Goal: Transaction & Acquisition: Purchase product/service

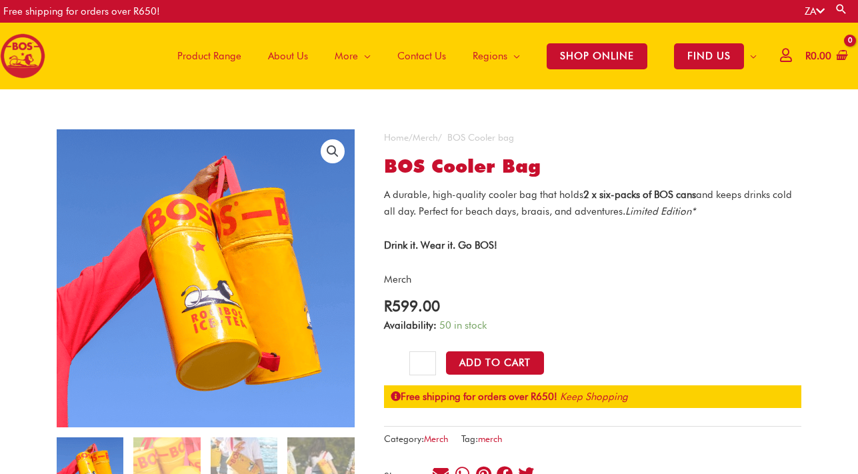
click at [217, 54] on span "Product Range" at bounding box center [209, 56] width 64 height 40
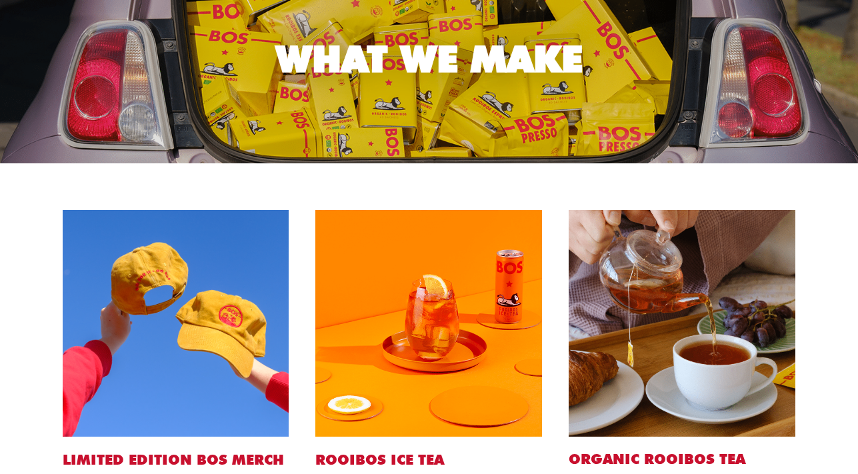
scroll to position [167, 0]
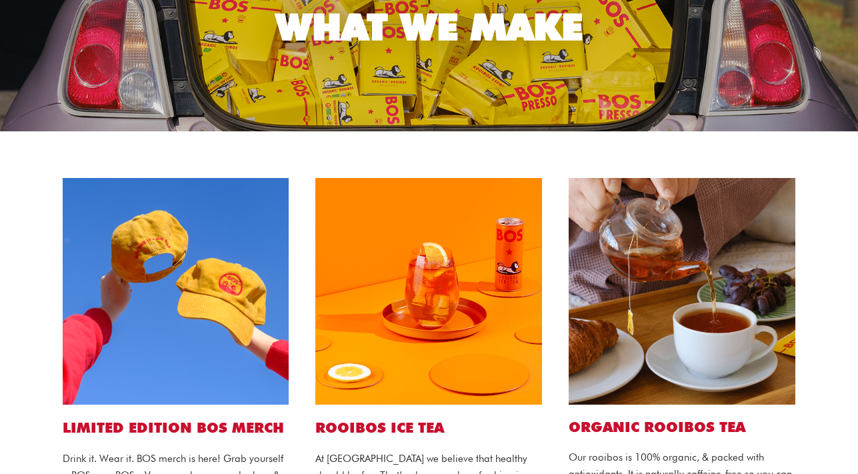
click at [222, 304] on img at bounding box center [176, 291] width 227 height 227
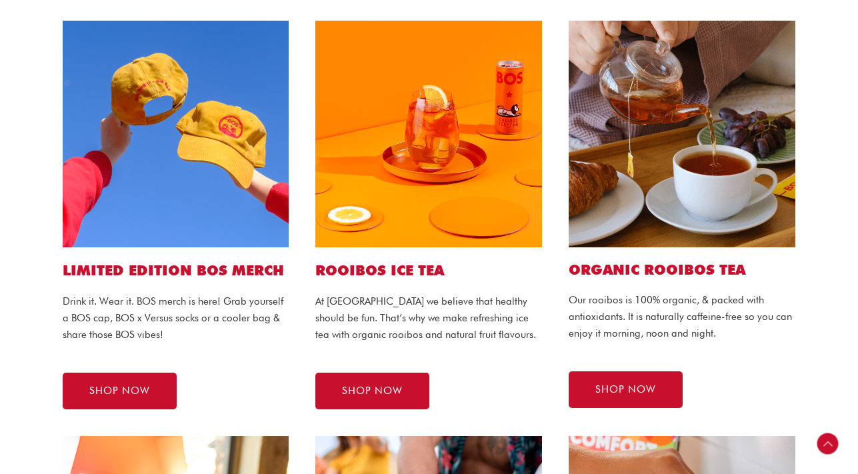
scroll to position [347, 0]
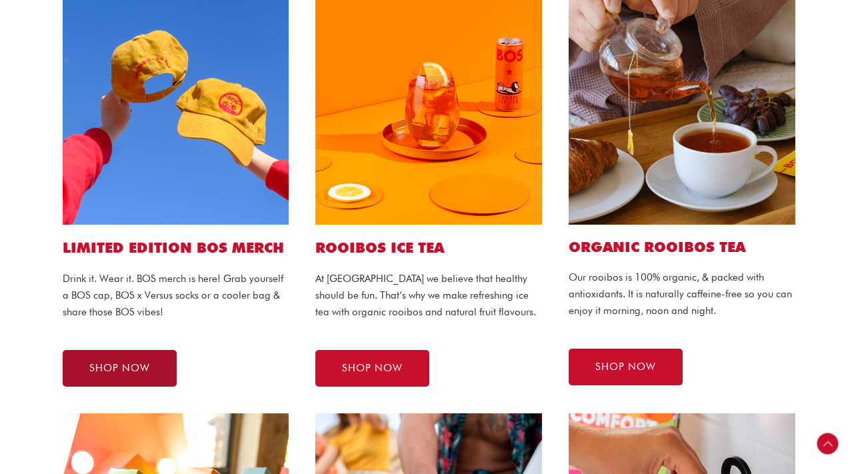
click at [142, 372] on span "SHOP NOW" at bounding box center [119, 368] width 61 height 10
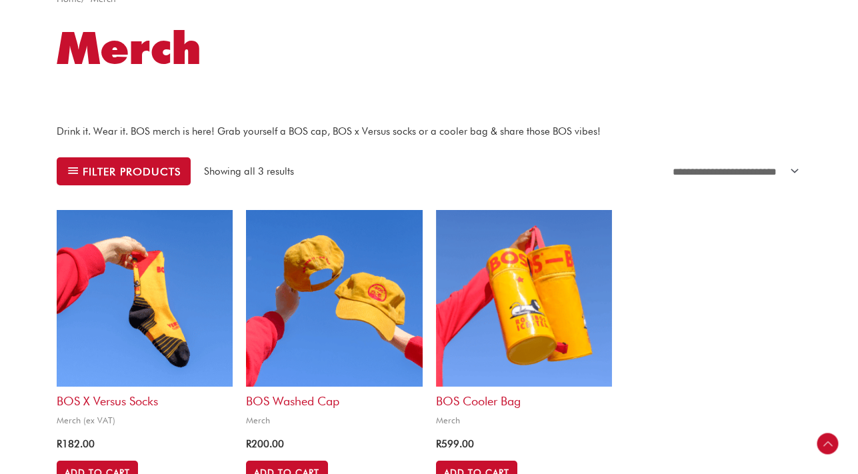
scroll to position [456, 0]
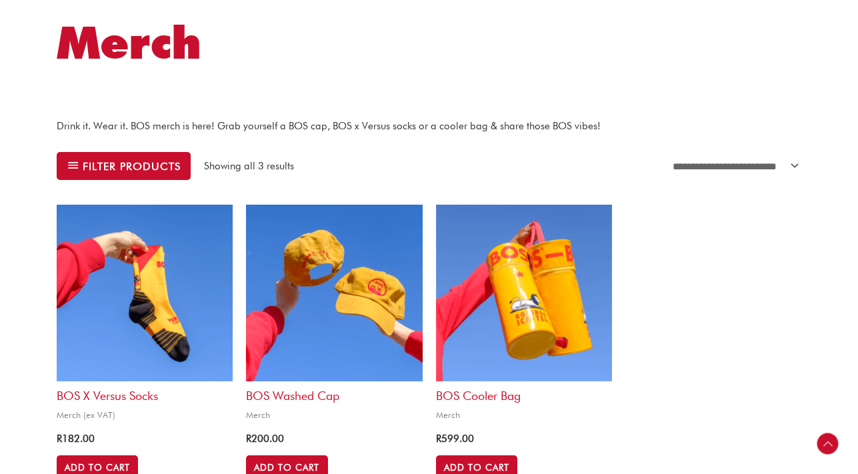
click at [484, 311] on img at bounding box center [524, 293] width 176 height 176
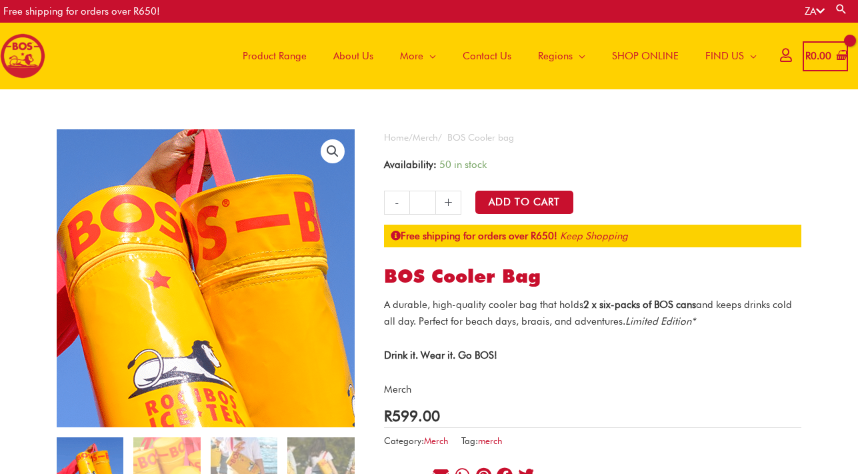
scroll to position [45, 0]
